Goal: Find specific page/section: Find specific page/section

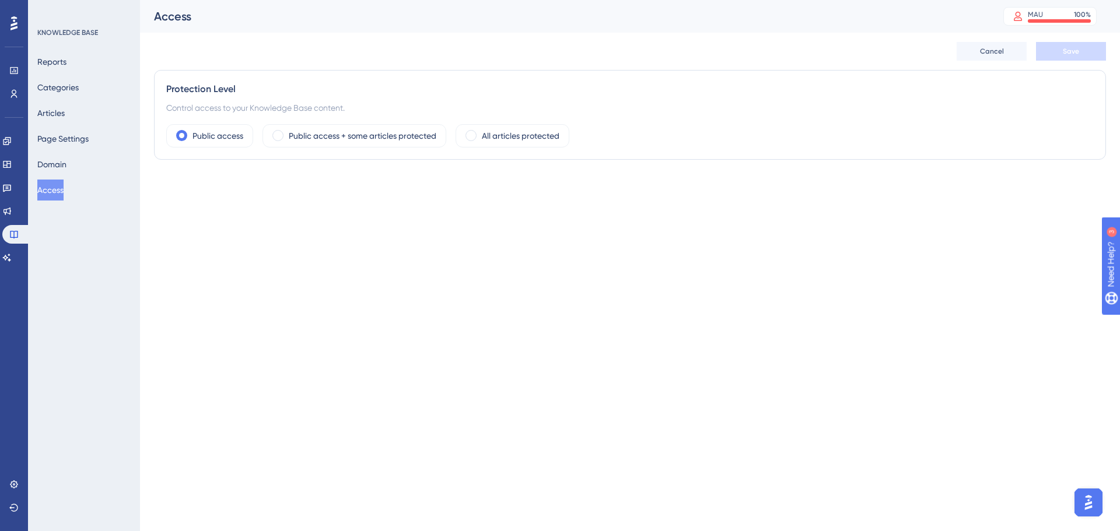
click at [17, 60] on div "Performance Users" at bounding box center [14, 68] width 19 height 71
click at [16, 29] on icon at bounding box center [14, 23] width 7 height 14
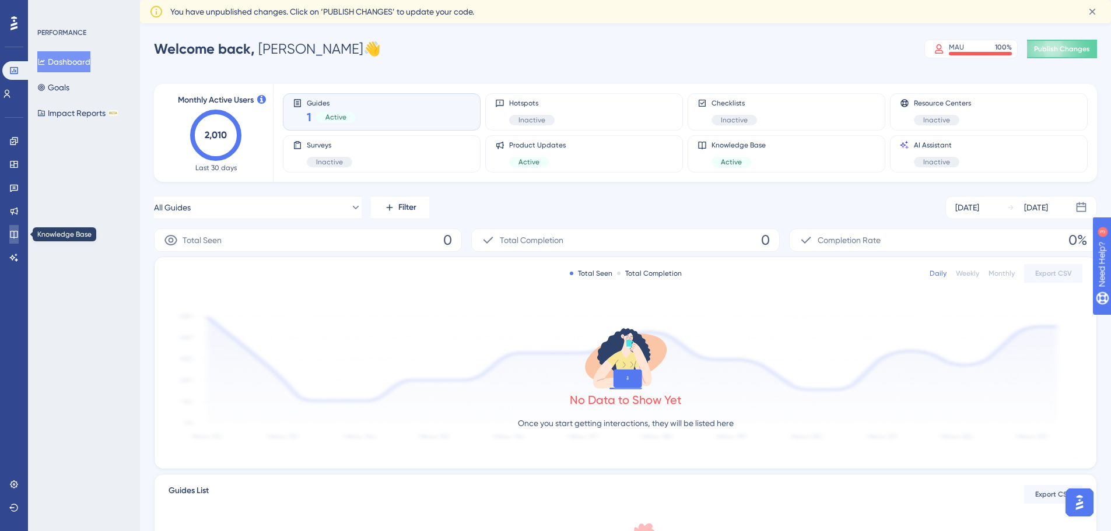
click at [15, 229] on link at bounding box center [13, 234] width 9 height 19
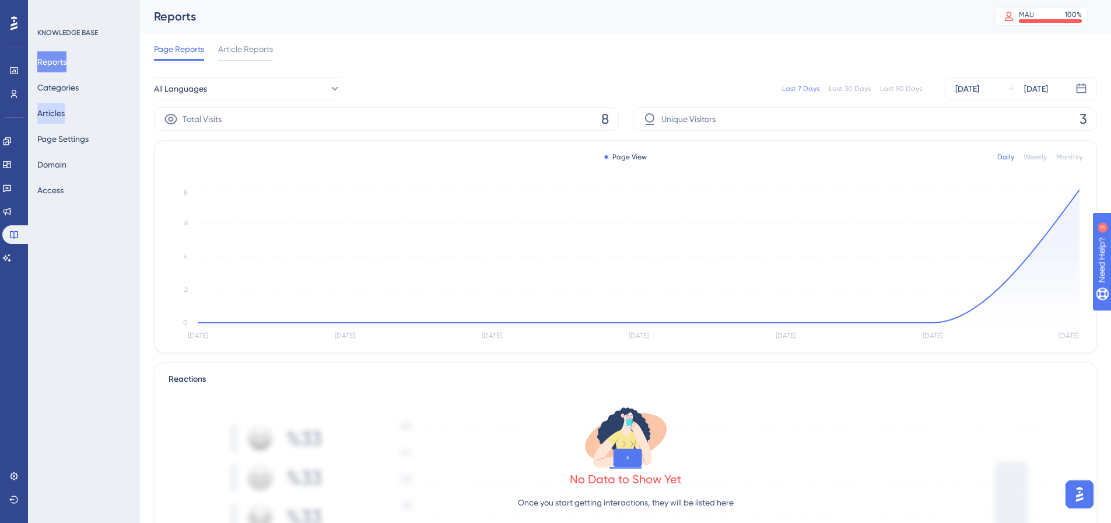
click at [59, 114] on button "Articles" at bounding box center [50, 113] width 27 height 21
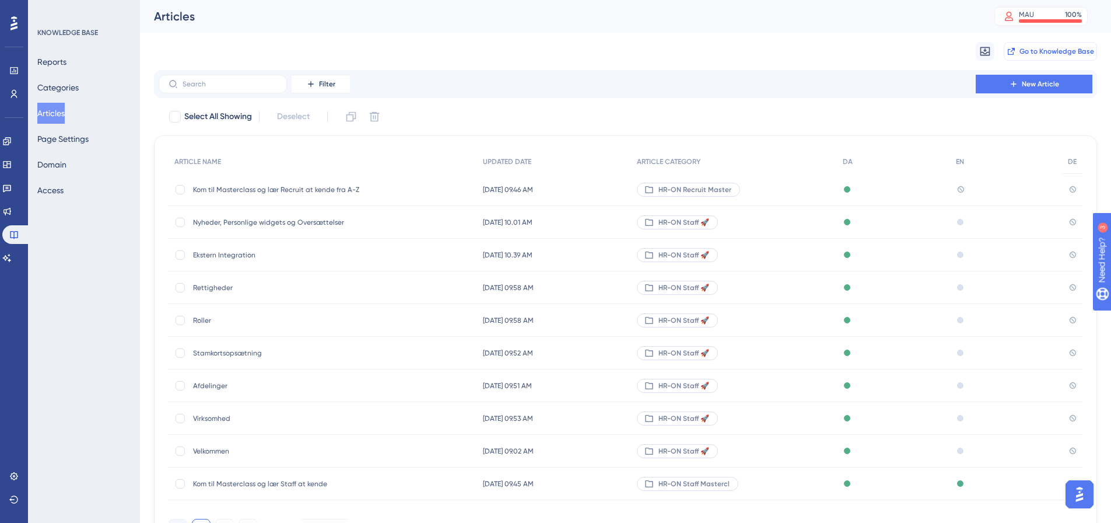
click at [1038, 53] on span "Go to Knowledge Base" at bounding box center [1057, 51] width 75 height 9
click at [701, 222] on span "HR-ON Staff 🚀" at bounding box center [684, 222] width 51 height 9
